Goal: Task Accomplishment & Management: Manage account settings

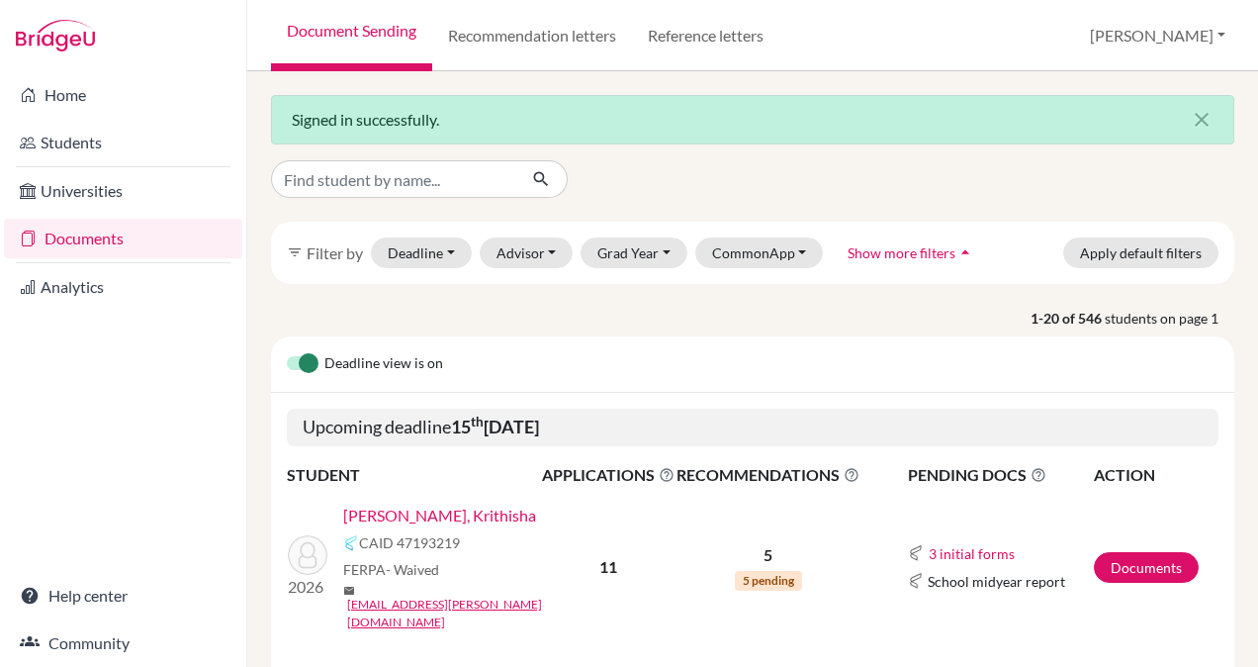
click at [393, 516] on link "[PERSON_NAME], Krithisha" at bounding box center [439, 515] width 193 height 24
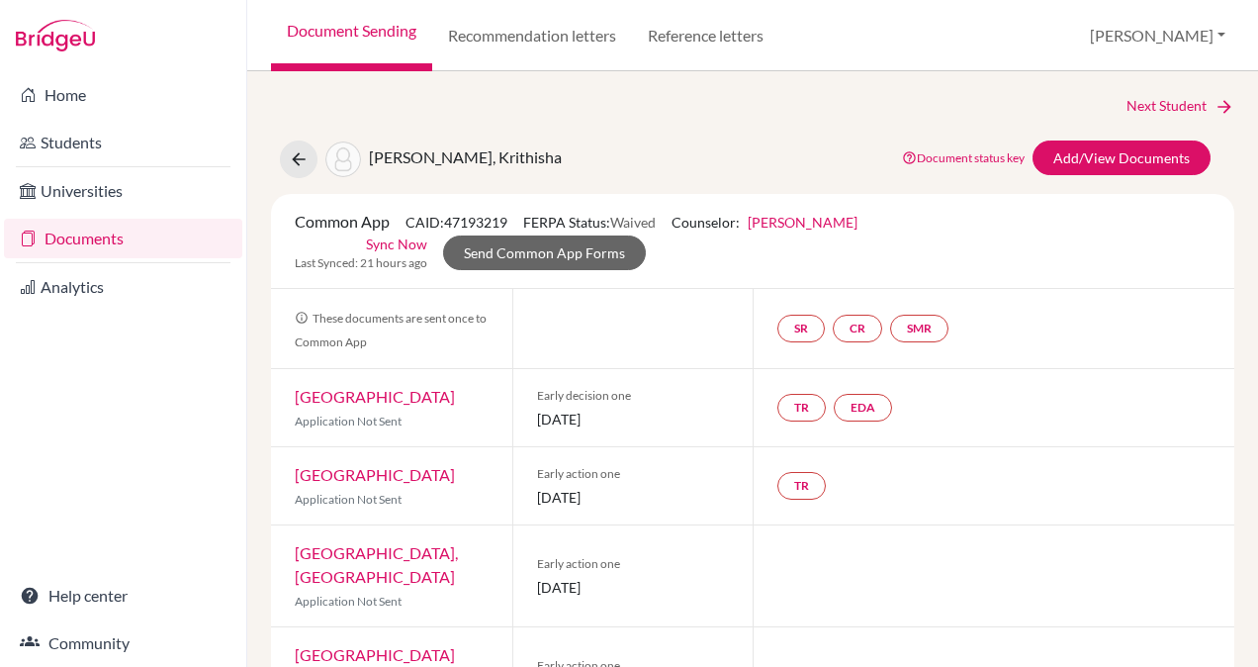
scroll to position [53, 0]
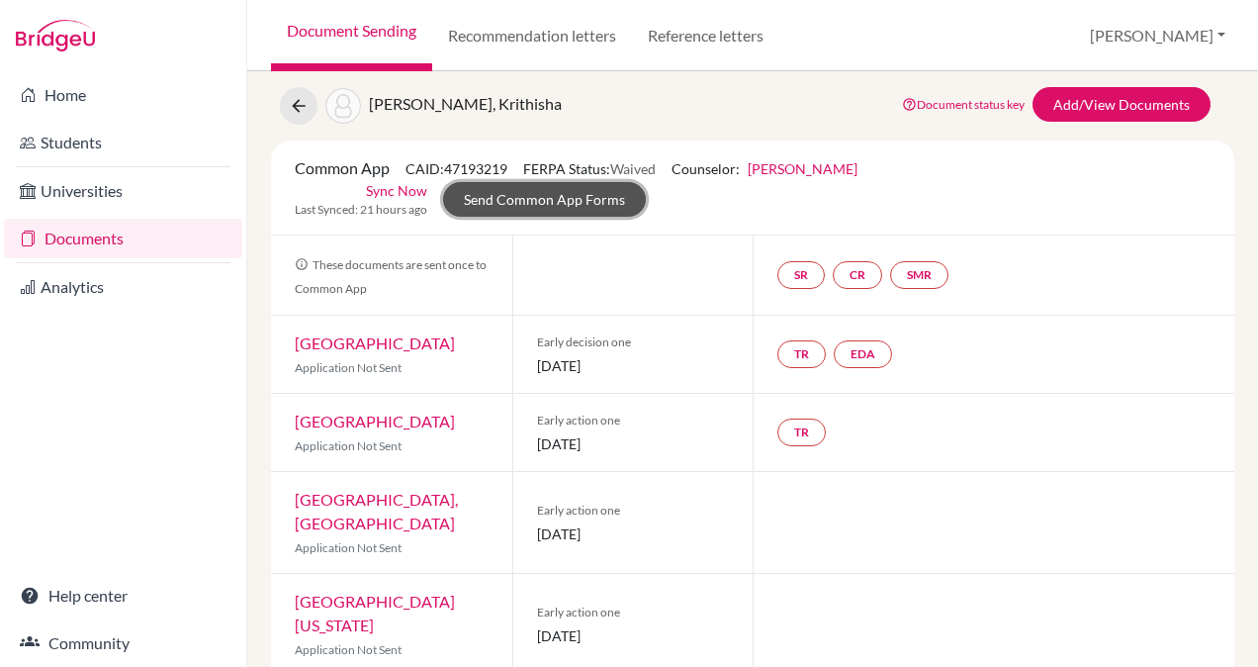
click at [522, 199] on link "Send Common App Forms" at bounding box center [544, 199] width 203 height 35
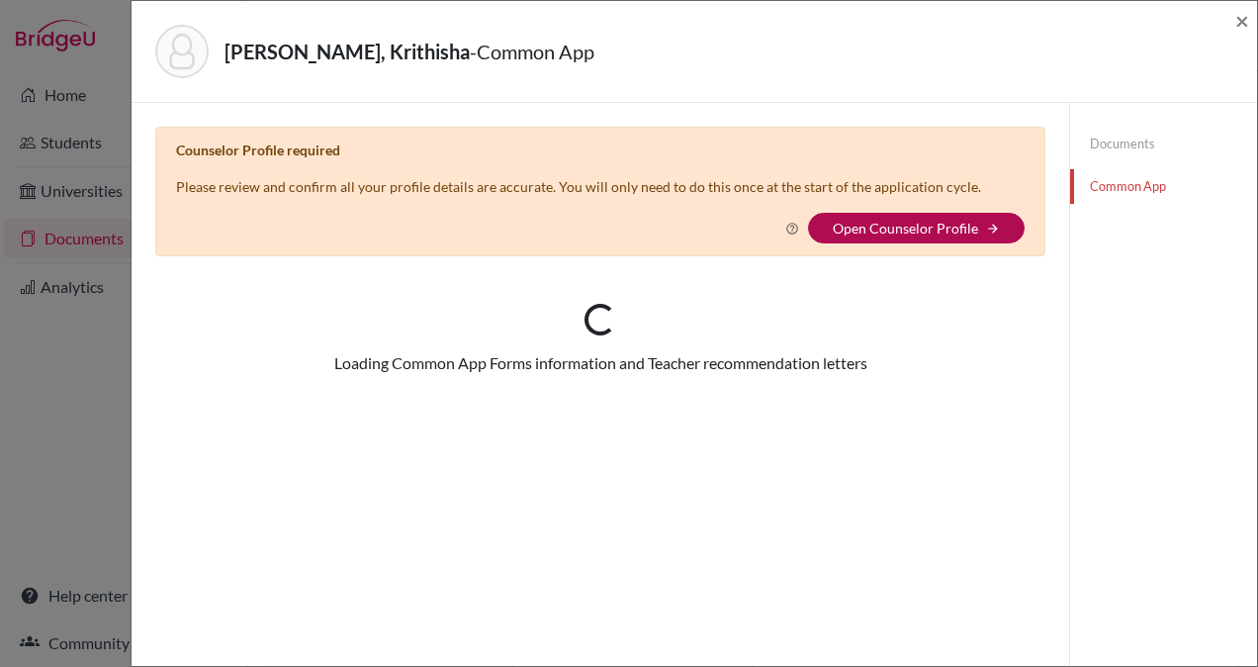
click at [894, 224] on link "Open Counselor Profile" at bounding box center [905, 228] width 145 height 17
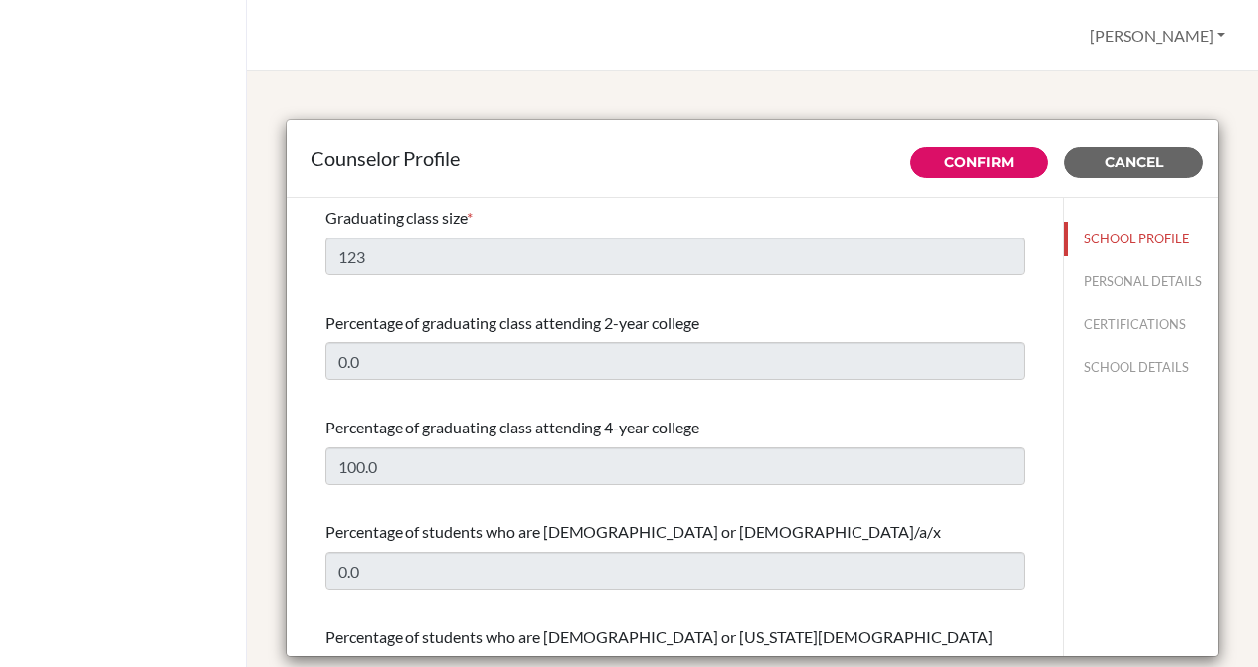
select select "0"
click at [1137, 168] on span "Cancel" at bounding box center [1134, 162] width 58 height 18
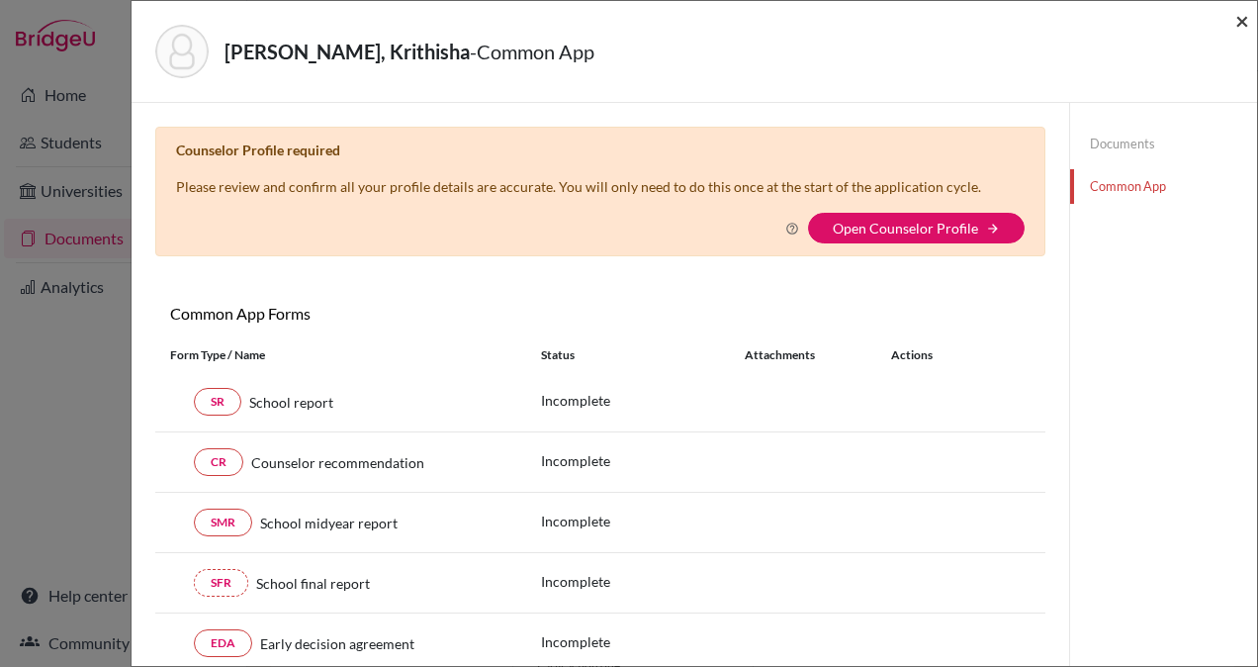
click at [1247, 17] on span "×" at bounding box center [1242, 20] width 14 height 29
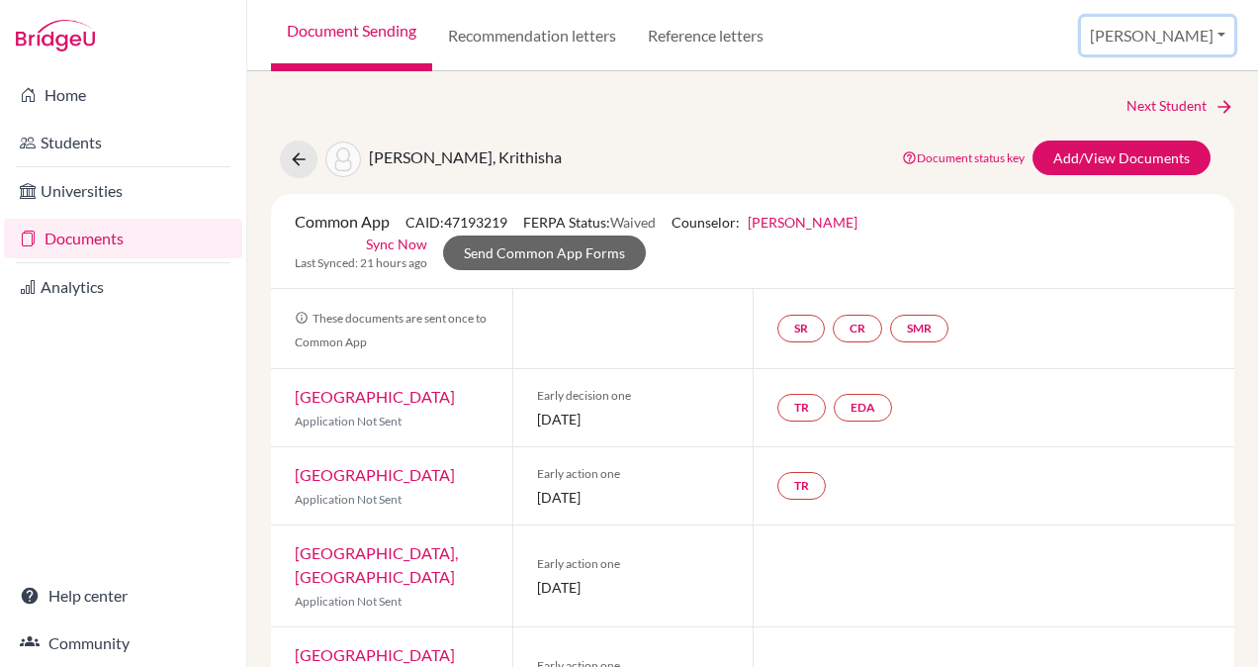
click at [1188, 35] on button "[PERSON_NAME]" at bounding box center [1157, 36] width 153 height 38
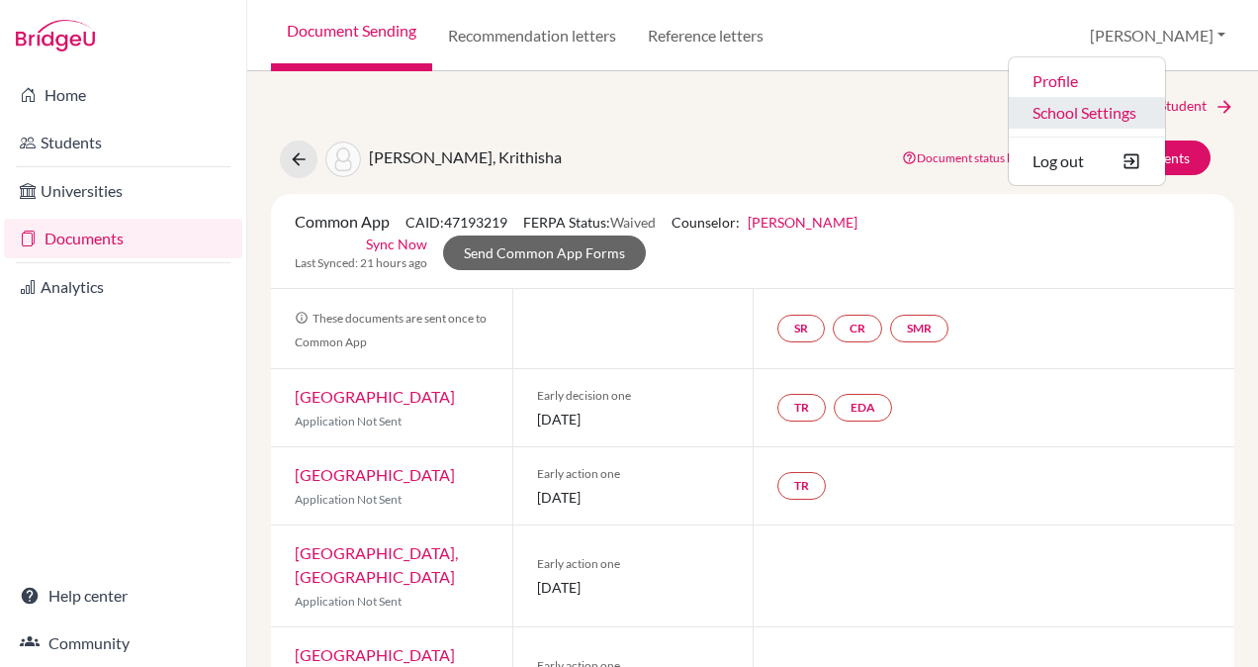
click at [1106, 113] on link "School Settings" at bounding box center [1087, 113] width 156 height 32
click at [581, 158] on div "Gayam, Krithisha Document status key TR Requirement. Document not uploaded yet.…" at bounding box center [752, 159] width 993 height 38
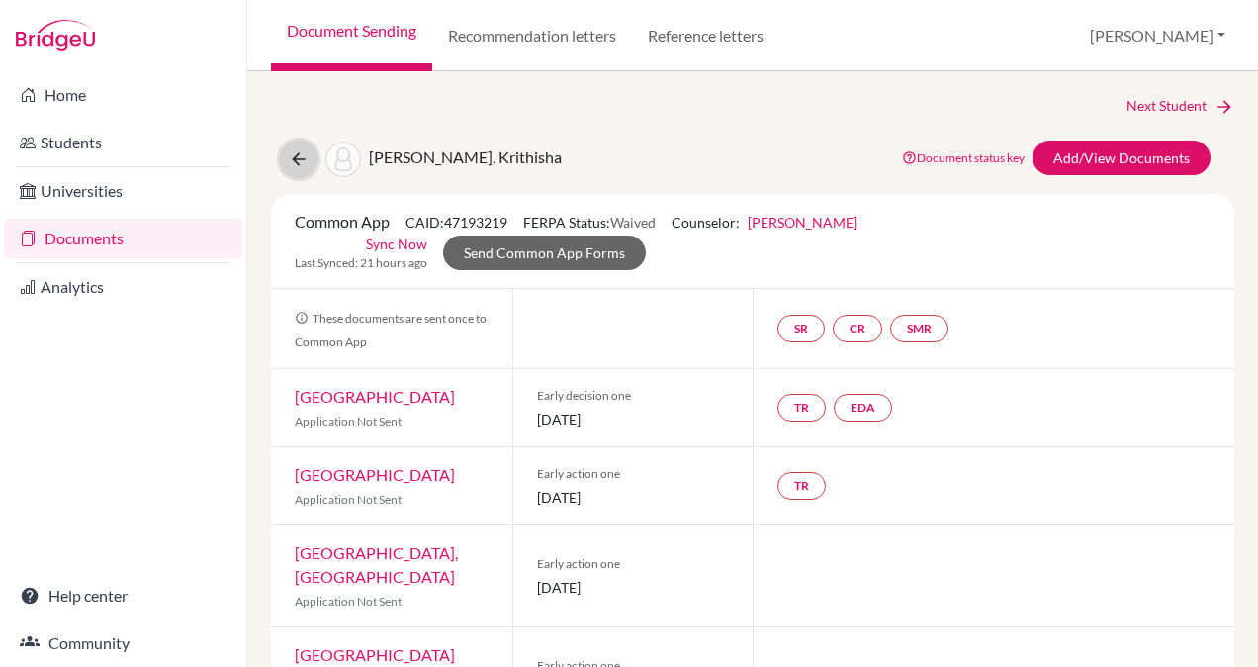
click at [289, 156] on icon at bounding box center [299, 159] width 20 height 20
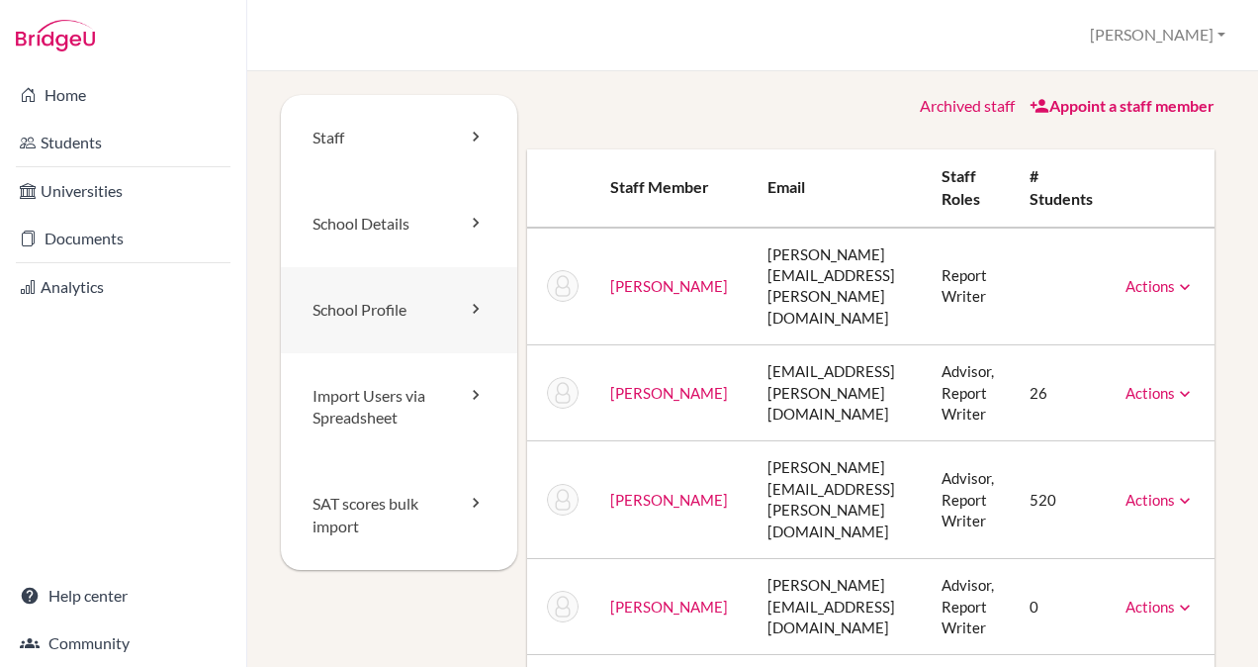
click at [374, 309] on link "School Profile" at bounding box center [399, 310] width 236 height 86
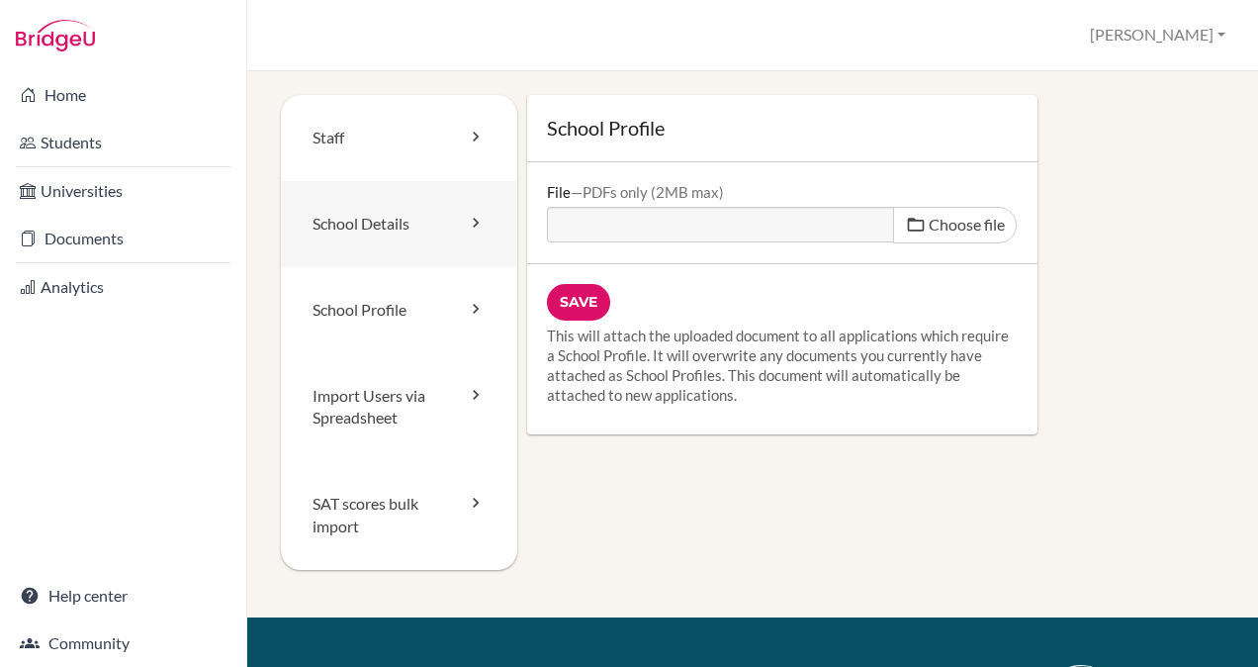
click at [397, 226] on link "School Details" at bounding box center [399, 224] width 236 height 86
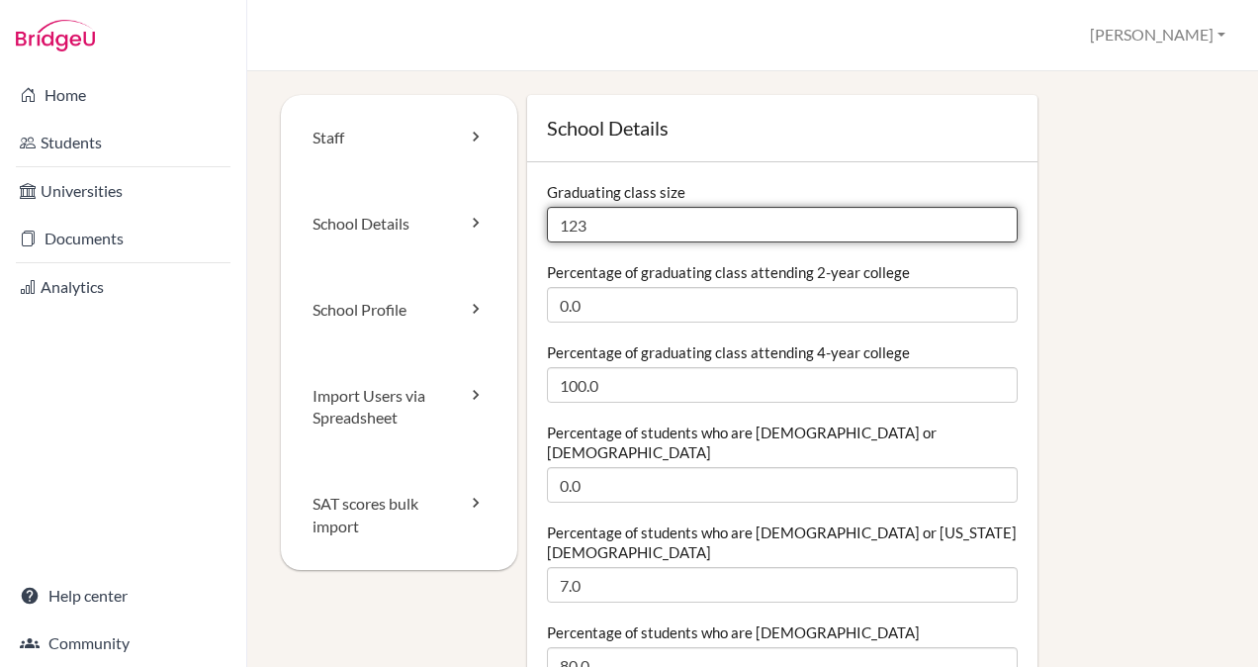
click at [752, 220] on input "123" at bounding box center [783, 225] width 472 height 36
type input "119"
